Goal: Navigation & Orientation: Find specific page/section

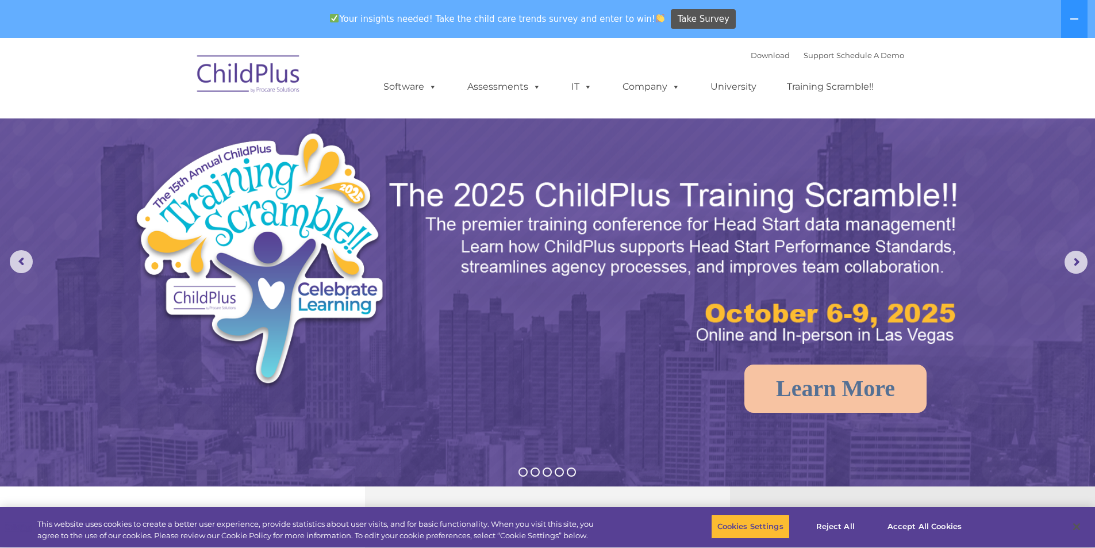
select select "MEDIUM"
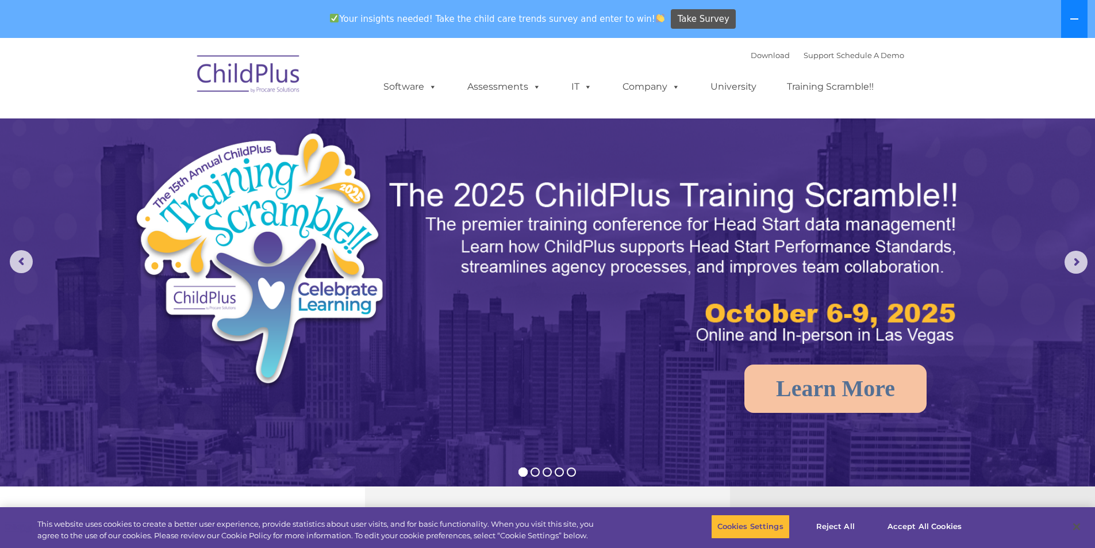
click at [1075, 17] on icon at bounding box center [1074, 18] width 9 height 9
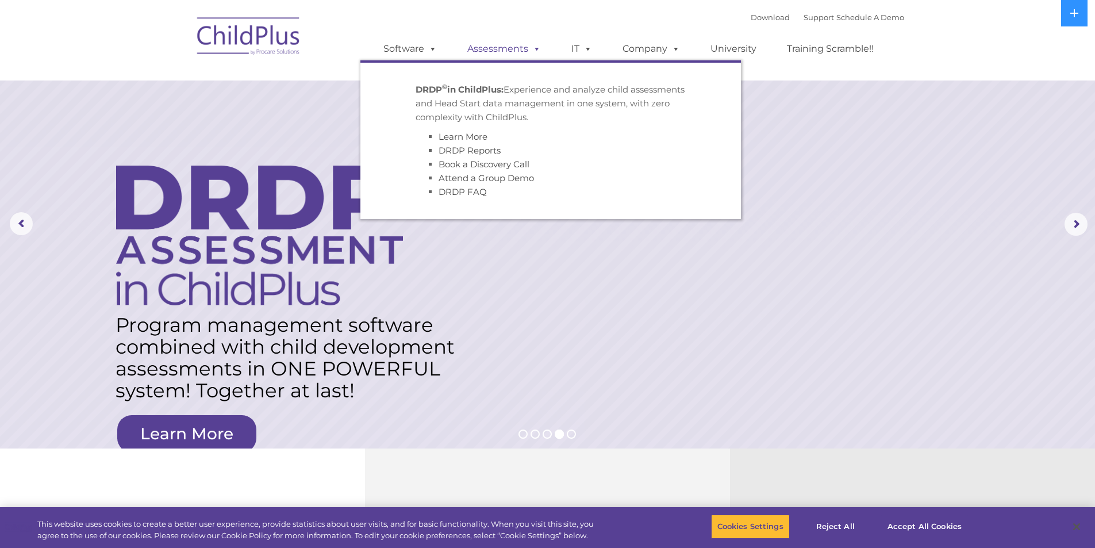
click at [520, 47] on link "Assessments" at bounding box center [504, 48] width 97 height 23
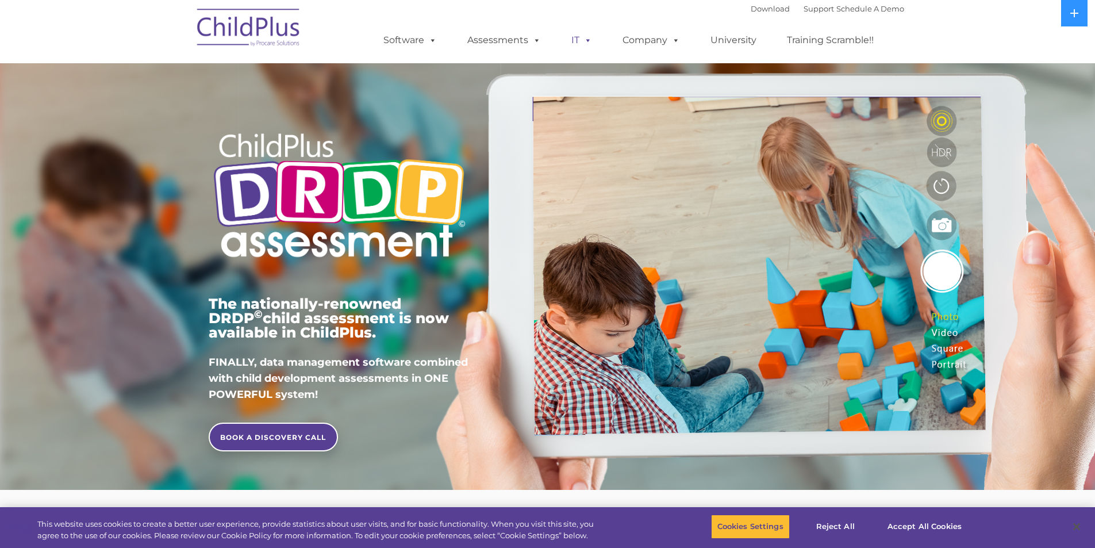
click at [580, 44] on span at bounding box center [586, 39] width 13 height 11
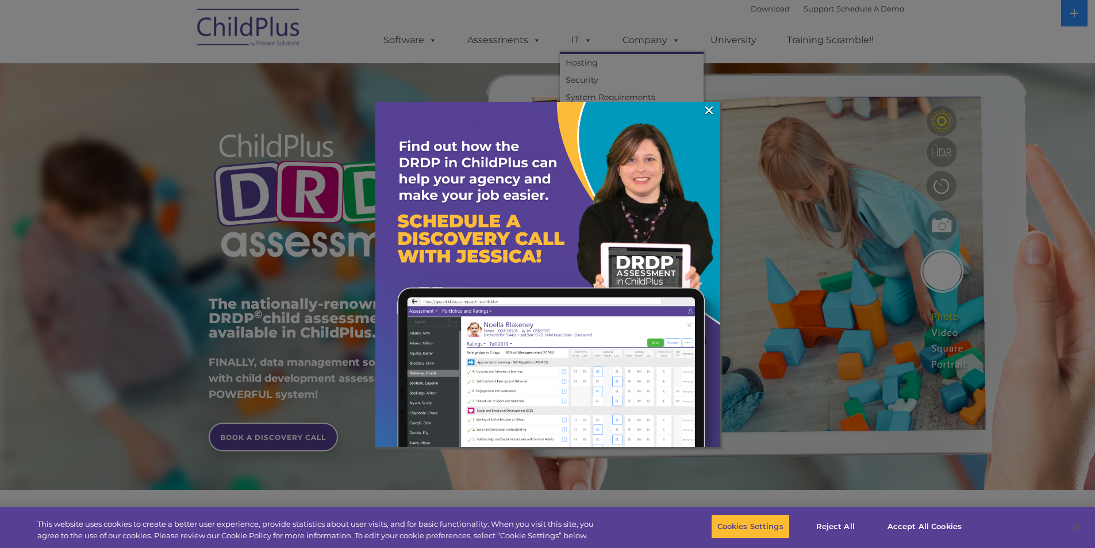
click at [717, 108] on img at bounding box center [547, 274] width 345 height 345
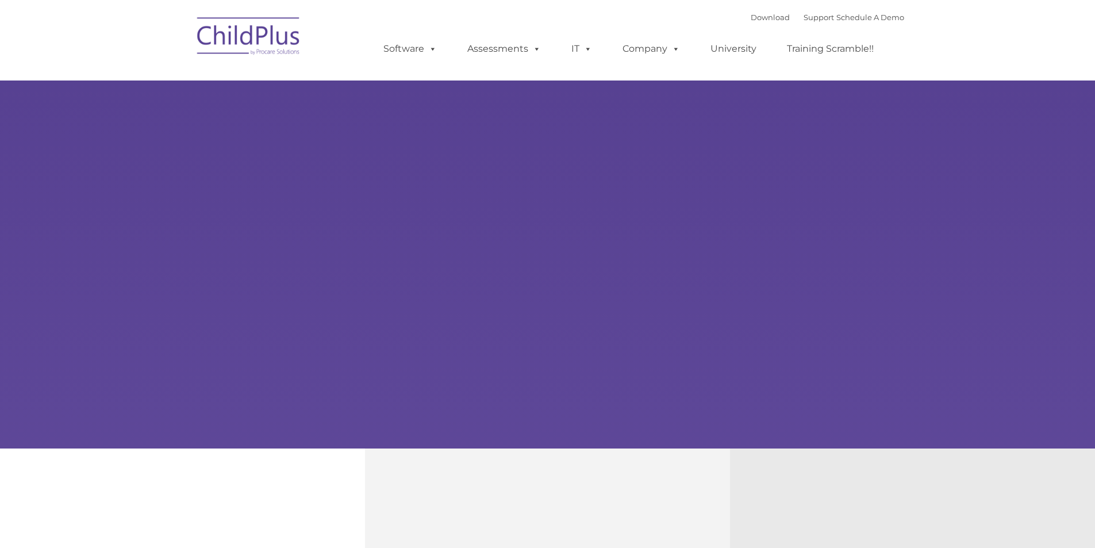
type input ""
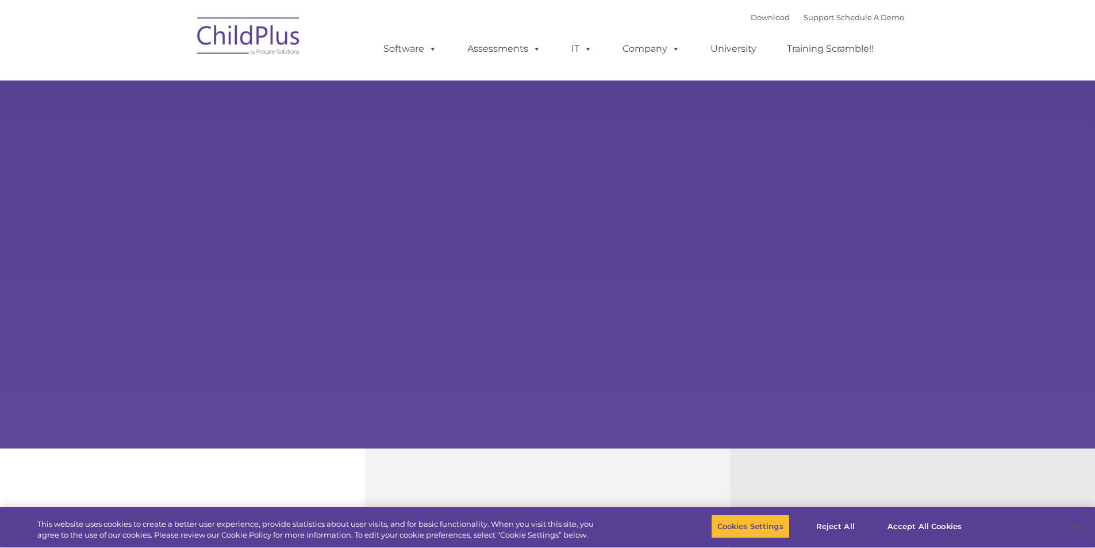
select select "MEDIUM"
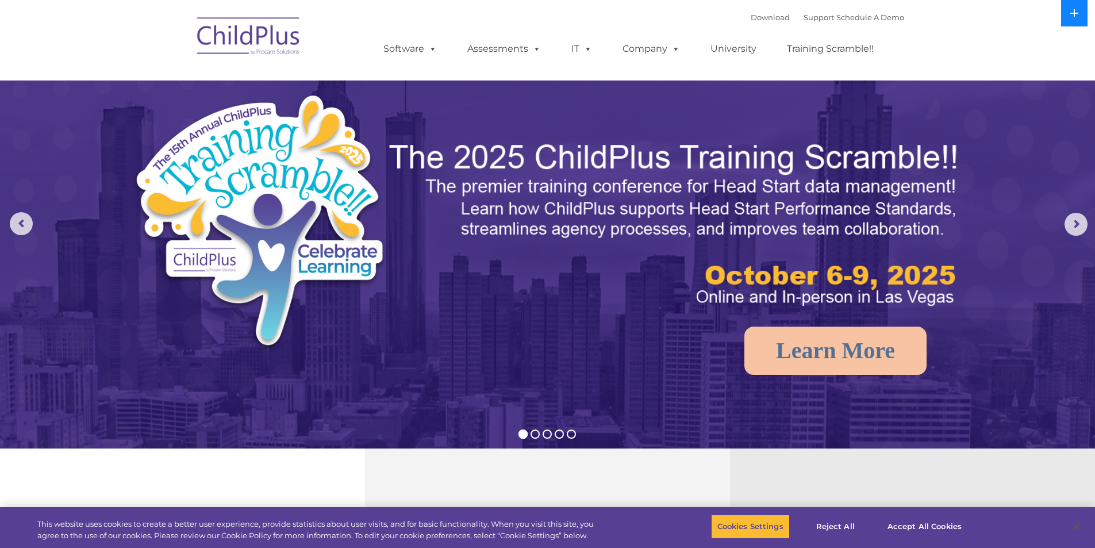
click at [1076, 11] on icon at bounding box center [1074, 13] width 9 height 9
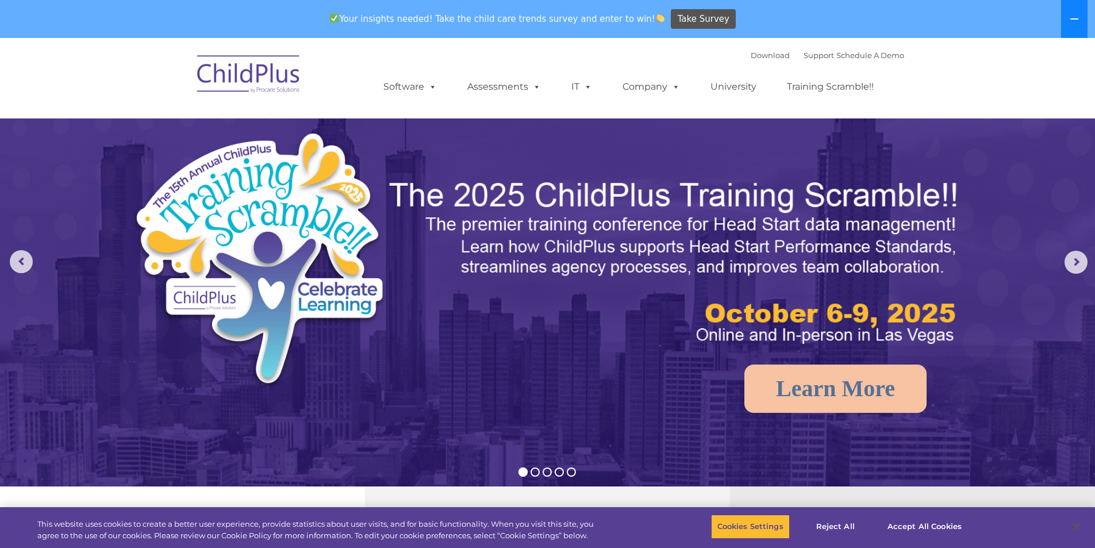
click at [1076, 11] on button at bounding box center [1074, 19] width 26 height 38
